Goal: Information Seeking & Learning: Learn about a topic

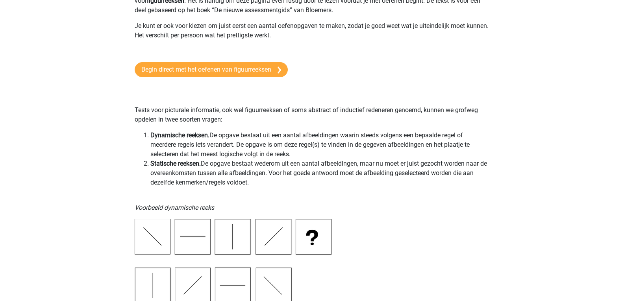
scroll to position [79, 0]
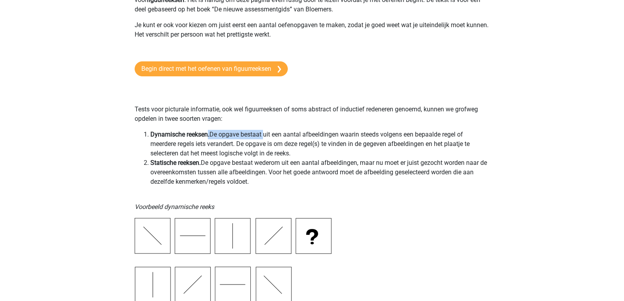
drag, startPoint x: 208, startPoint y: 132, endPoint x: 272, endPoint y: 132, distance: 63.8
click at [269, 132] on li "Dynamische reeksen. De opgave bestaat uit een aantal afbeeldingen waarin steeds…" at bounding box center [319, 144] width 339 height 28
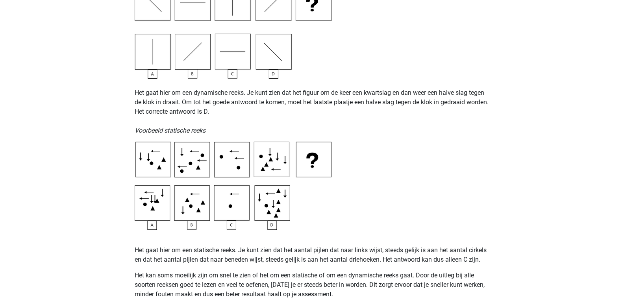
scroll to position [315, 0]
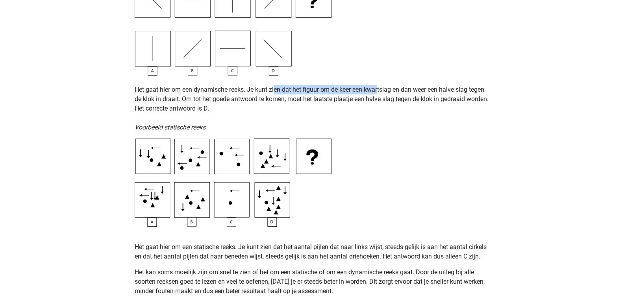
drag, startPoint x: 276, startPoint y: 85, endPoint x: 382, endPoint y: 87, distance: 105.6
click at [381, 87] on p "Het gaat hier om een dynamische reeks. Je kunt zien dat het figuur om de keer e…" at bounding box center [312, 104] width 355 height 57
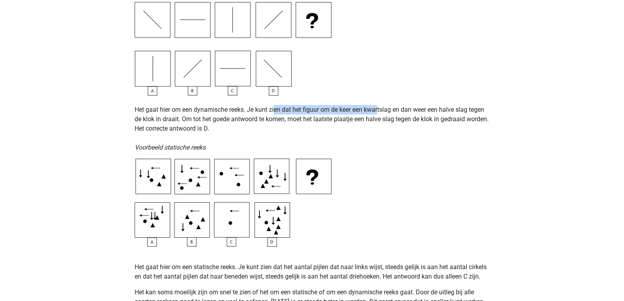
scroll to position [354, 0]
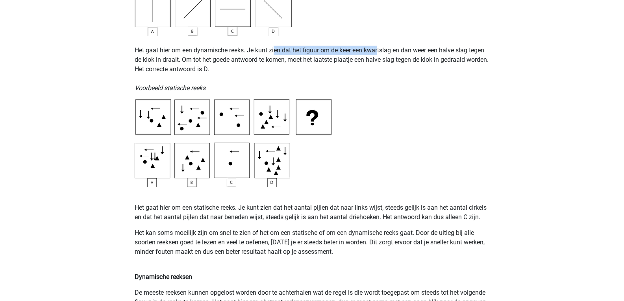
click at [247, 155] on img at bounding box center [233, 143] width 197 height 88
drag, startPoint x: 481, startPoint y: 220, endPoint x: 432, endPoint y: 221, distance: 48.8
click at [432, 221] on p "Het gaat hier om een statische reeks. Je kunt zien dat het aantal pijlen dat na…" at bounding box center [312, 212] width 355 height 19
click at [425, 217] on p "Het gaat hier om een statische reeks. Je kunt zien dat het aantal pijlen dat na…" at bounding box center [312, 212] width 355 height 19
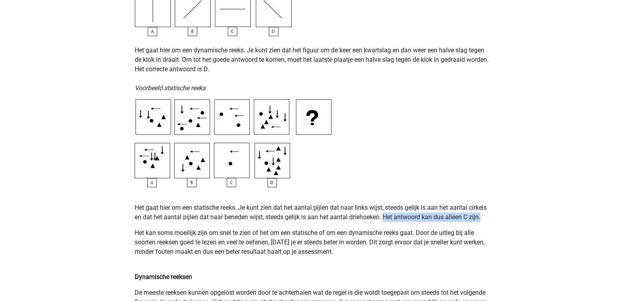
drag, startPoint x: 386, startPoint y: 217, endPoint x: 501, endPoint y: 217, distance: 115.8
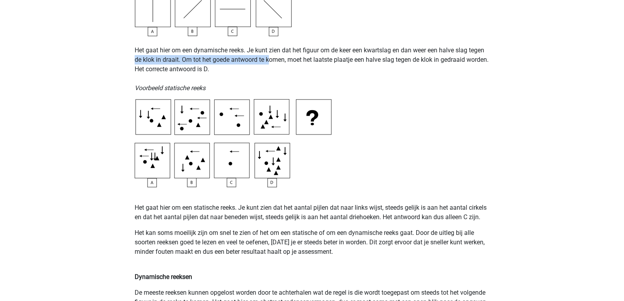
drag, startPoint x: 128, startPoint y: 56, endPoint x: 269, endPoint y: 61, distance: 140.7
drag, startPoint x: 273, startPoint y: 59, endPoint x: 273, endPoint y: 49, distance: 9.9
click at [273, 58] on p "Het gaat hier om een dynamische reeks. Je kunt zien dat het figuur om de keer e…" at bounding box center [312, 64] width 355 height 57
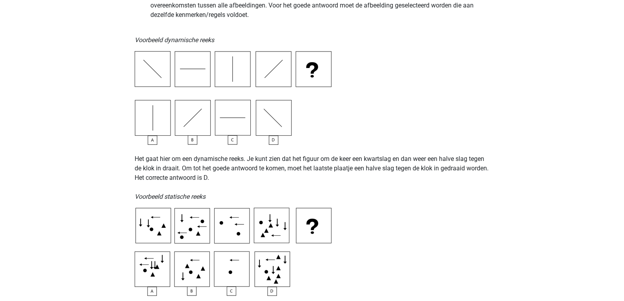
scroll to position [118, 0]
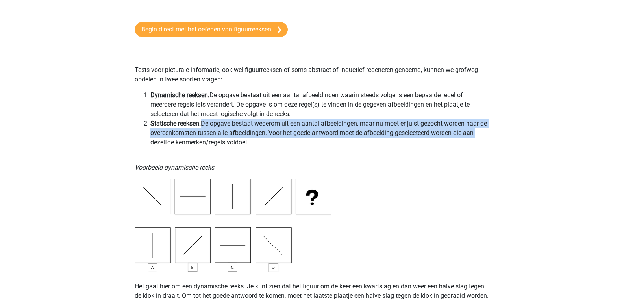
drag, startPoint x: 202, startPoint y: 123, endPoint x: 487, endPoint y: 129, distance: 285.6
click at [487, 129] on li "Statische reeksen. De opgave bestaat wederom uit een aantal afbeeldingen, maar …" at bounding box center [319, 133] width 339 height 28
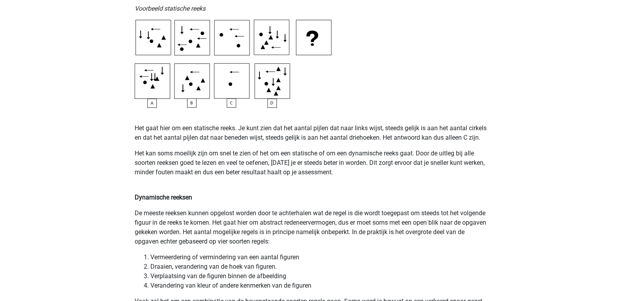
scroll to position [433, 0]
drag, startPoint x: 263, startPoint y: 139, endPoint x: 310, endPoint y: 135, distance: 47.5
click at [310, 135] on p "Het gaat hier om een statische reeks. Je kunt zien dat het aantal pijlen dat na…" at bounding box center [312, 133] width 355 height 19
drag, startPoint x: 390, startPoint y: 142, endPoint x: 401, endPoint y: 139, distance: 11.6
click at [392, 141] on p "Het gaat hier om een statische reeks. Je kunt zien dat het aantal pijlen dat na…" at bounding box center [312, 133] width 355 height 19
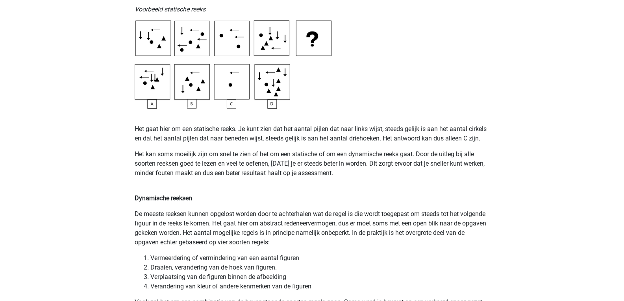
click at [451, 117] on p at bounding box center [312, 113] width 355 height 9
click at [468, 179] on p "Het kan soms moeilijk zijn om snel te zien of het om een statische of om een dy…" at bounding box center [312, 169] width 355 height 38
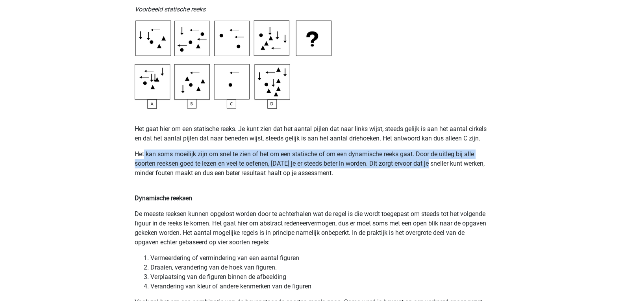
drag, startPoint x: 145, startPoint y: 151, endPoint x: 432, endPoint y: 160, distance: 288.0
click at [432, 160] on p "Het kan soms moeilijk zijn om snel te zien of het om een statische of om een dy…" at bounding box center [312, 169] width 355 height 38
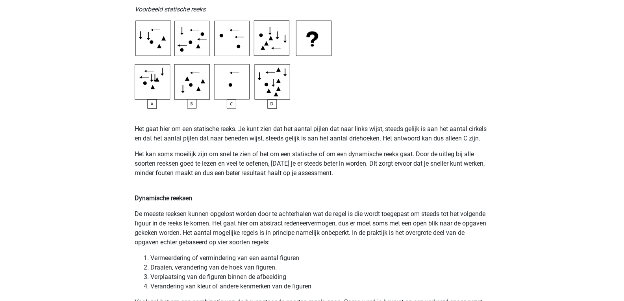
click at [290, 137] on p "Het gaat hier om een statische reeks. Je kunt zien dat het aantal pijlen dat na…" at bounding box center [312, 133] width 355 height 19
click at [272, 243] on p "De meeste reeksen kunnen opgelost worden door te achterhalen wat de regel is di…" at bounding box center [312, 229] width 355 height 38
click at [332, 163] on p "Het kan soms moeilijk zijn om snel te zien of het om een statische of om een dy…" at bounding box center [312, 169] width 355 height 38
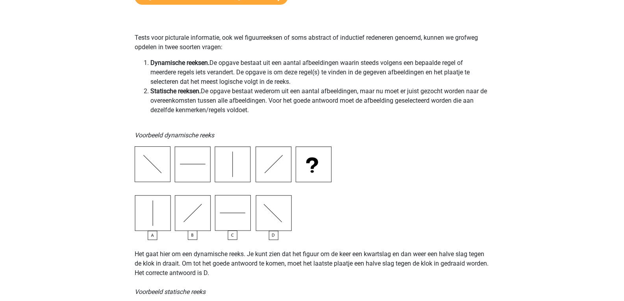
scroll to position [0, 0]
